Goal: Navigation & Orientation: Find specific page/section

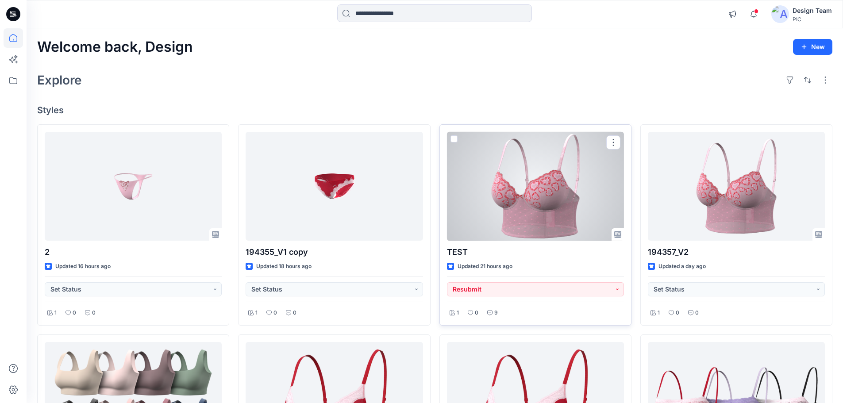
click at [536, 226] on div at bounding box center [535, 186] width 177 height 109
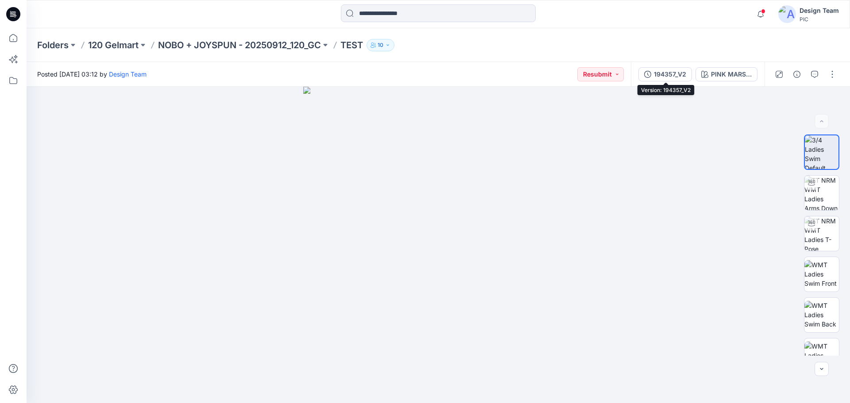
click at [668, 76] on div "194357_V2" at bounding box center [670, 75] width 32 height 10
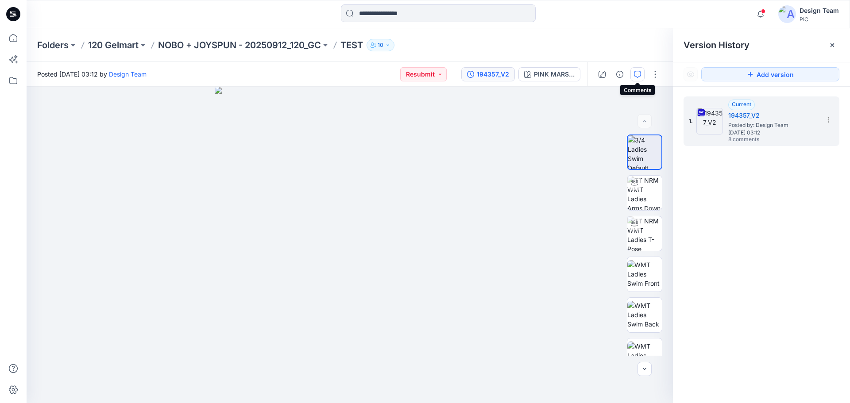
click at [643, 74] on button "button" at bounding box center [637, 74] width 14 height 14
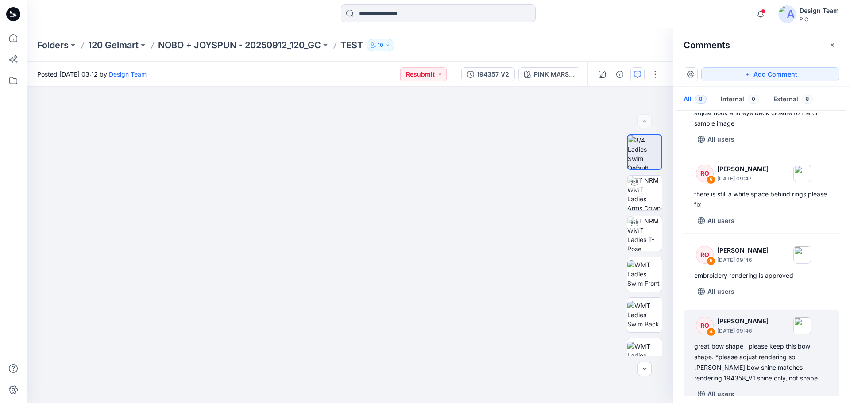
scroll to position [123, 0]
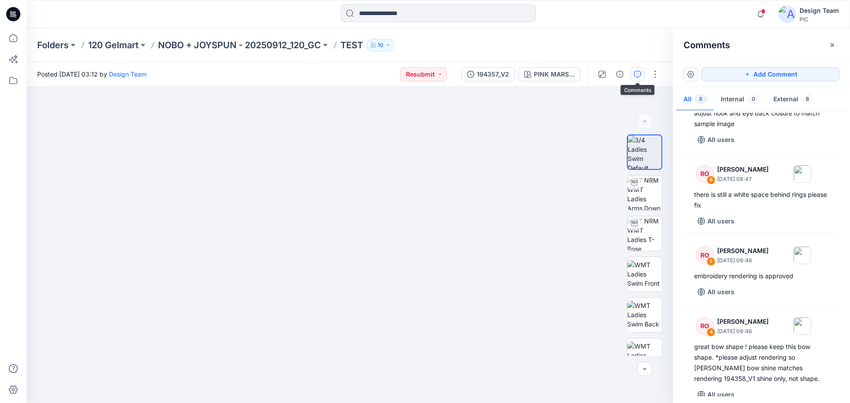
click at [16, 15] on icon at bounding box center [13, 14] width 14 height 28
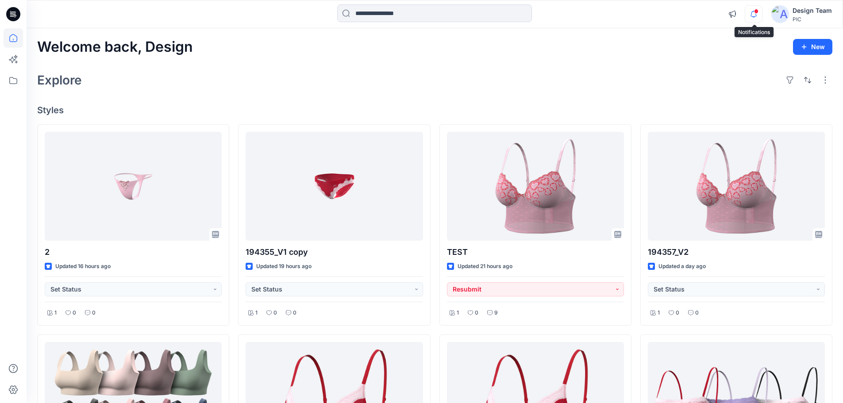
click at [756, 14] on icon "button" at bounding box center [754, 14] width 17 height 18
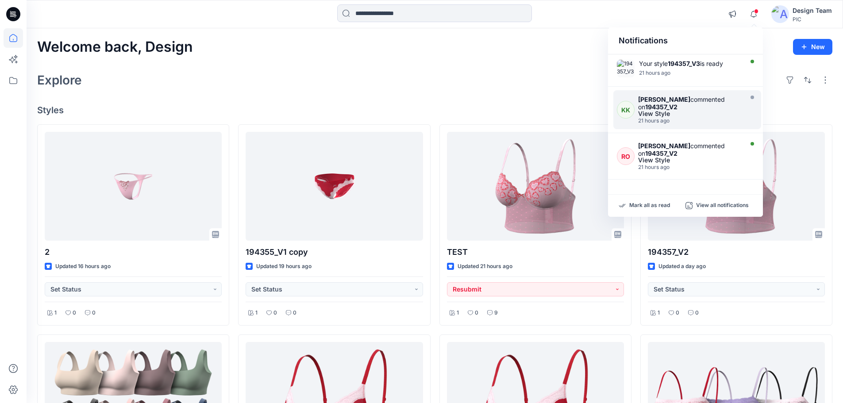
click at [691, 102] on strong "[PERSON_NAME]" at bounding box center [664, 100] width 52 height 8
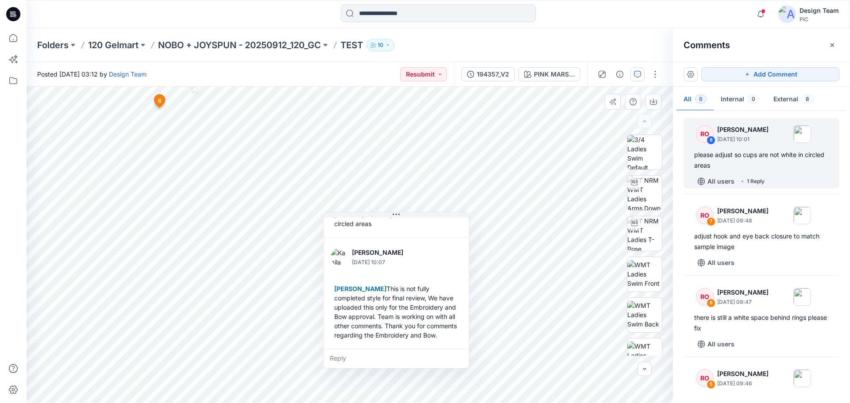
scroll to position [62, 0]
click at [642, 74] on button "button" at bounding box center [637, 74] width 14 height 14
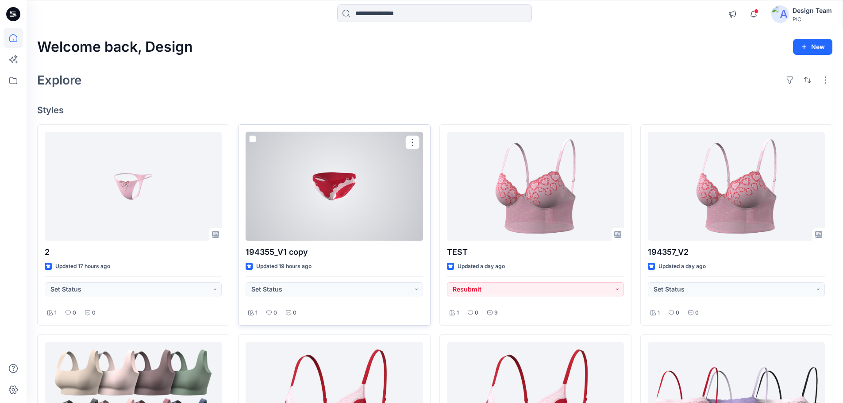
click at [340, 203] on div at bounding box center [334, 186] width 177 height 109
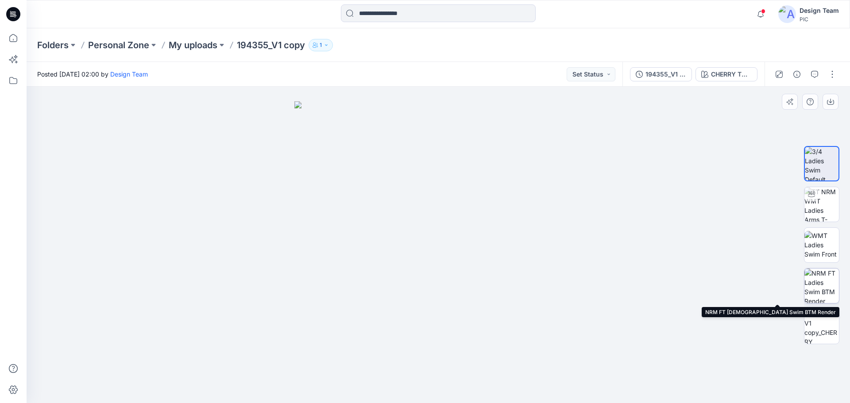
click at [832, 284] on img at bounding box center [821, 286] width 35 height 35
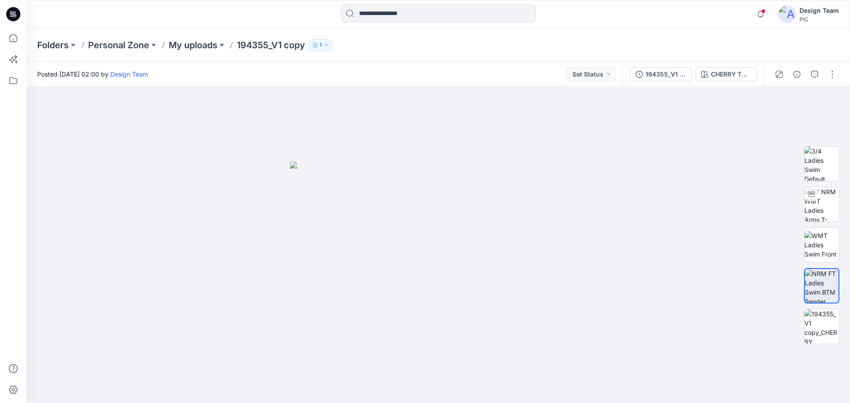
click at [13, 19] on icon at bounding box center [13, 14] width 14 height 14
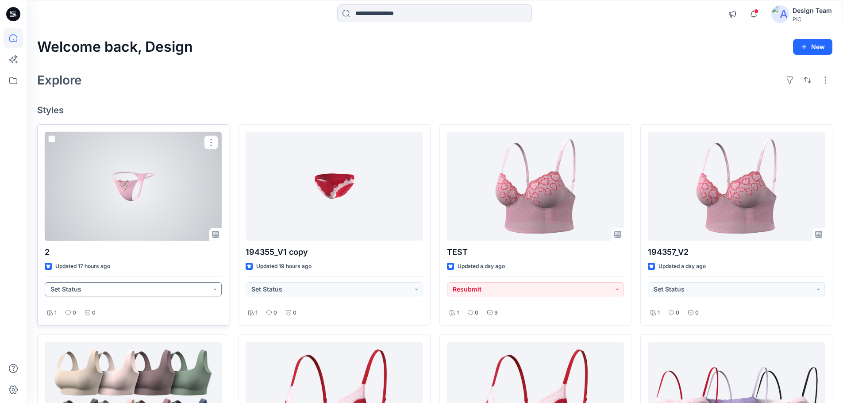
click at [59, 291] on button "Set Status" at bounding box center [133, 289] width 177 height 14
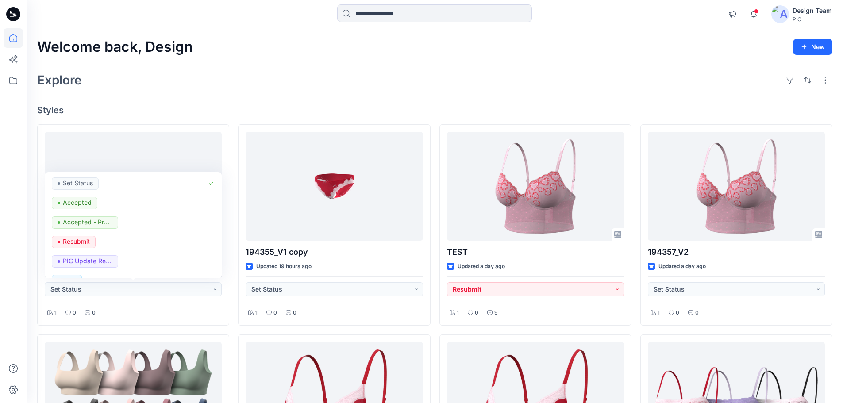
click at [244, 85] on div "Explore" at bounding box center [435, 80] width 796 height 21
